Goal: Navigation & Orientation: Find specific page/section

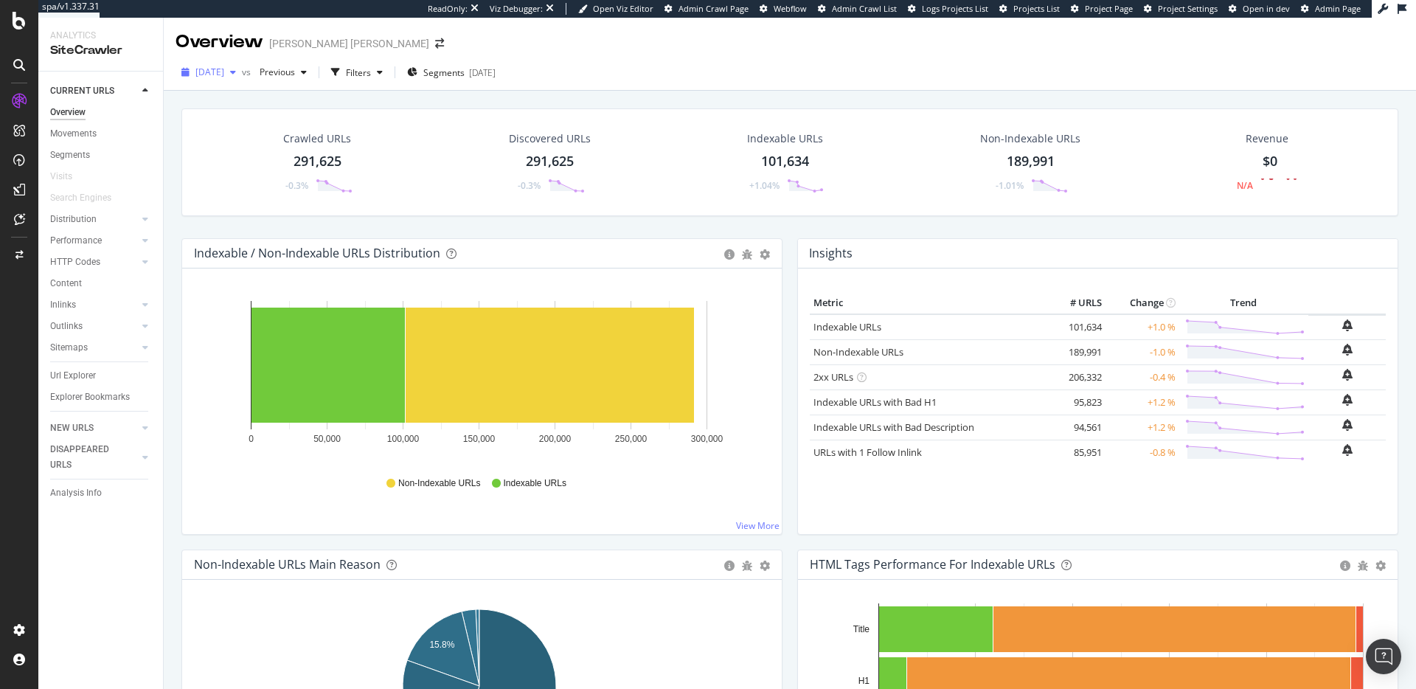
click at [224, 75] on span "[DATE]" at bounding box center [209, 72] width 29 height 13
click at [245, 130] on div "[DATE]" at bounding box center [236, 125] width 79 height 13
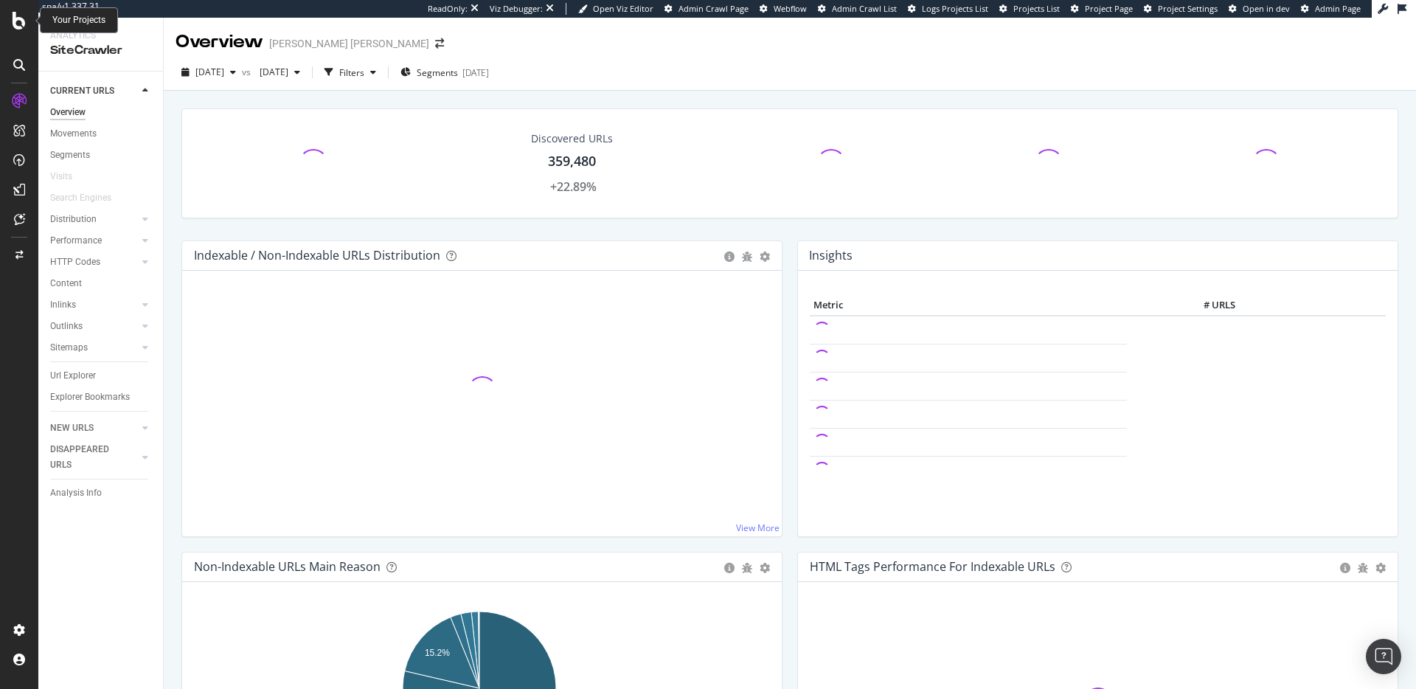
click at [22, 19] on icon at bounding box center [19, 21] width 13 height 18
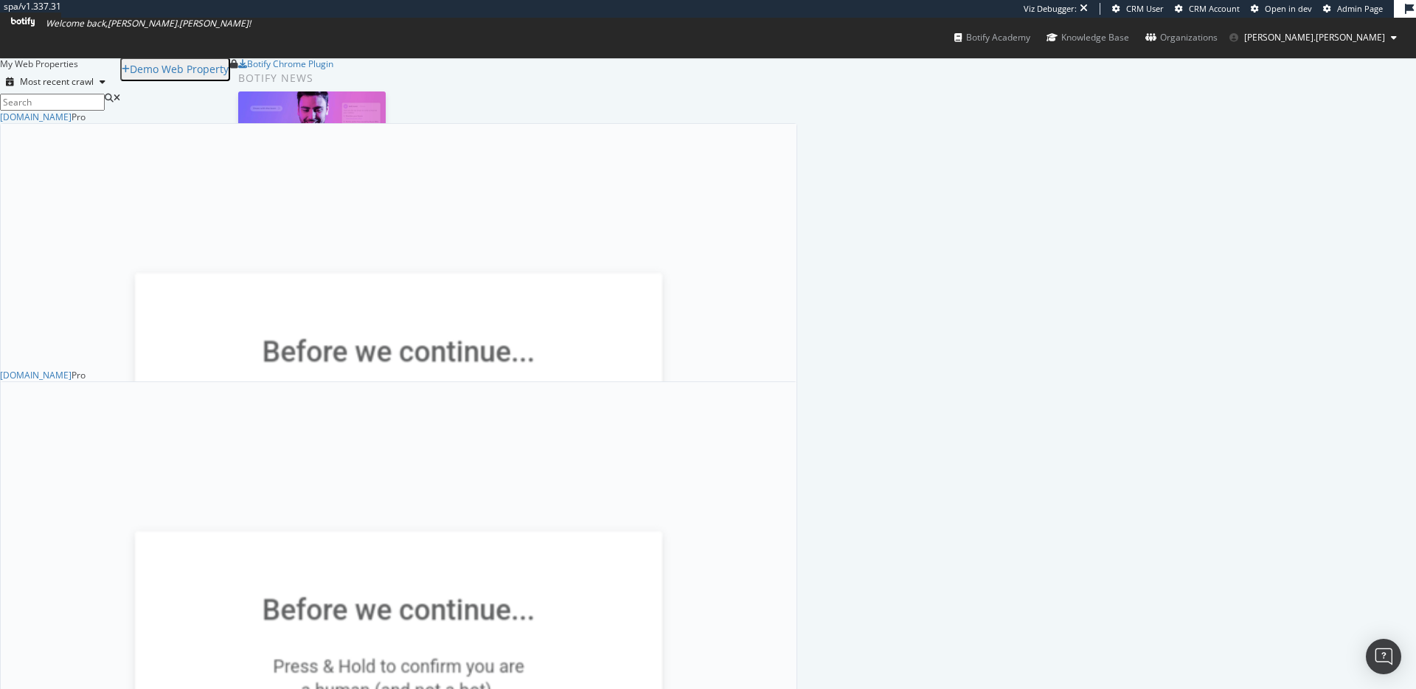
scroll to position [561, 0]
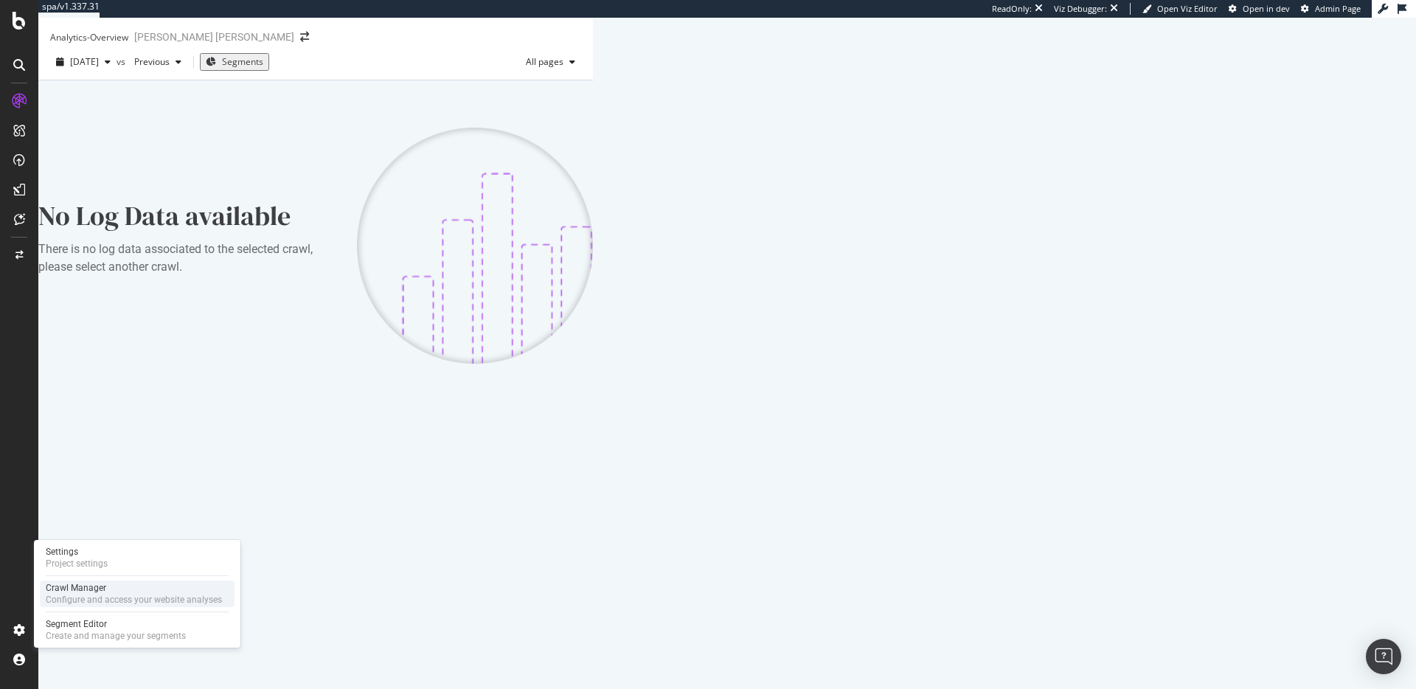
click at [63, 594] on div "Configure and access your website analyses" at bounding box center [134, 600] width 176 height 12
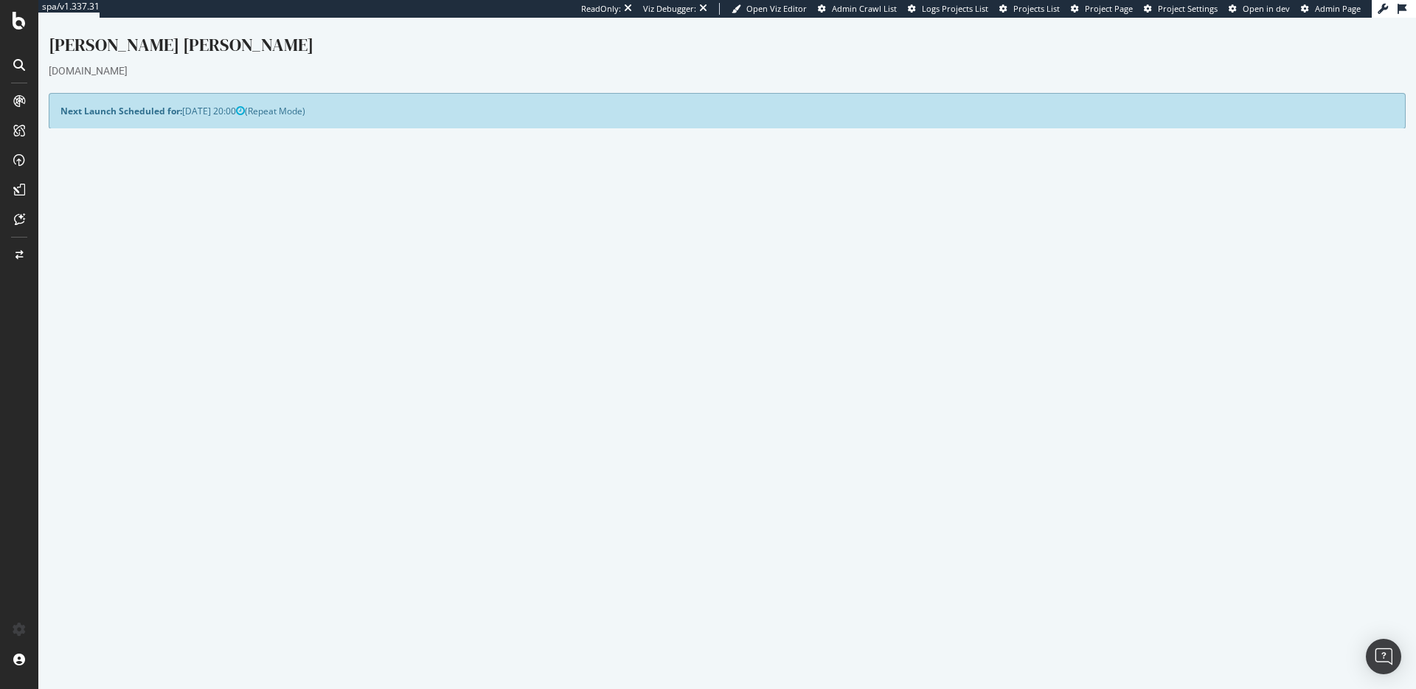
click at [485, 265] on td "Max Speed (URLs / s)" at bounding box center [393, 269] width 667 height 30
